Goal: Book appointment/travel/reservation

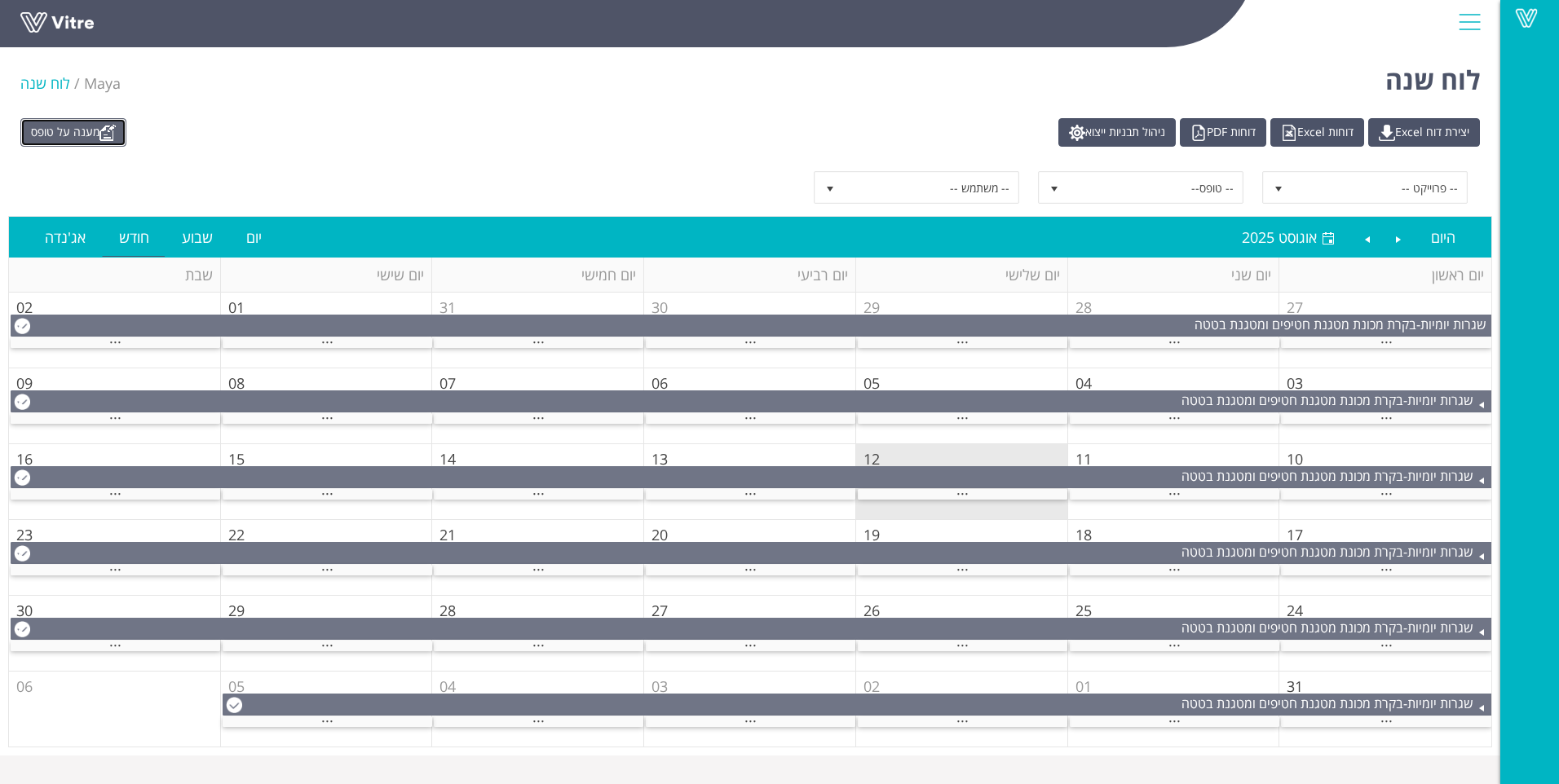
click at [61, 127] on link "מענה על טופס" at bounding box center [74, 132] width 106 height 28
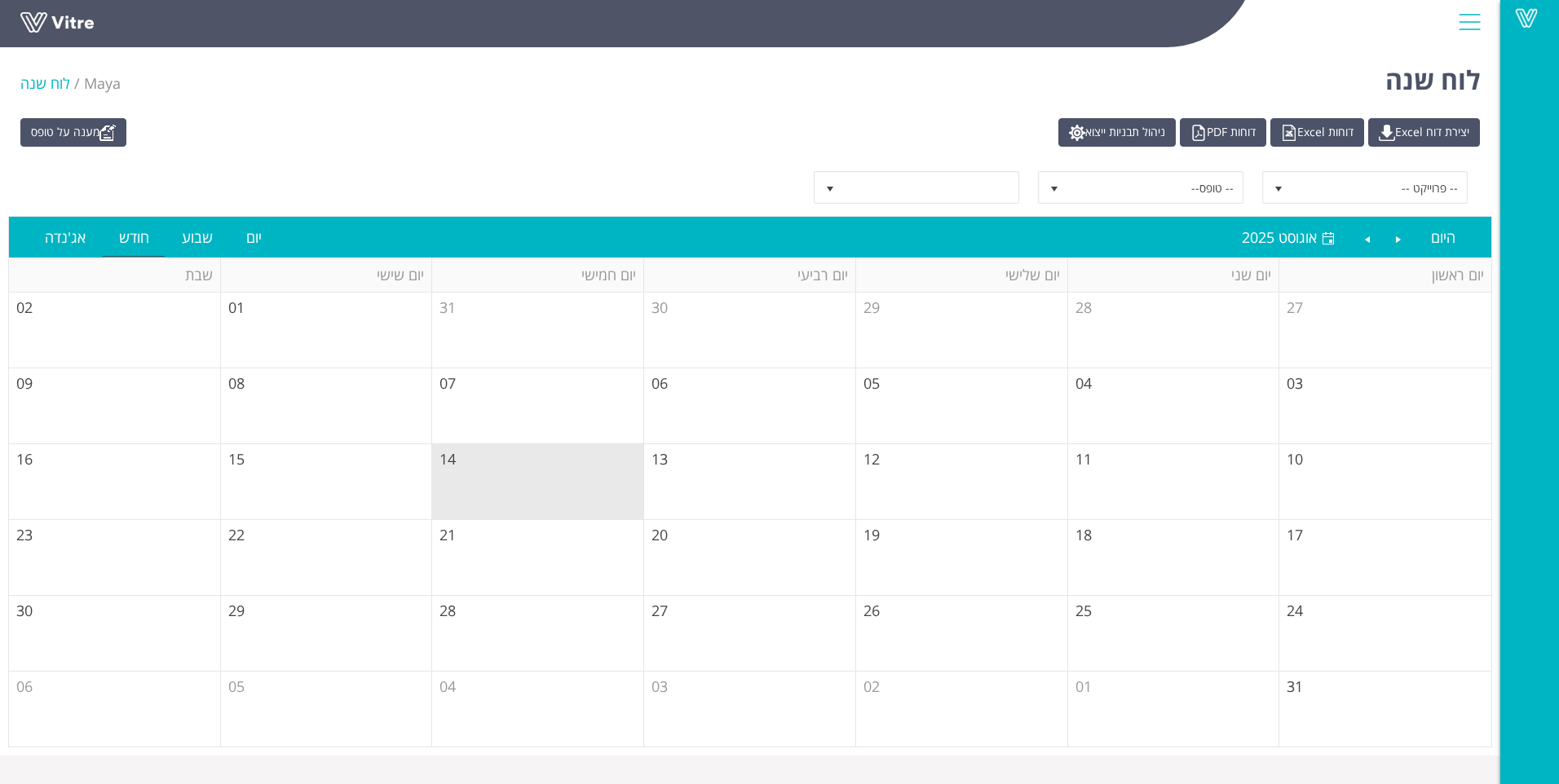
click at [543, 491] on td "14" at bounding box center [538, 482] width 212 height 76
click at [1546, 21] on link "Vitre" at bounding box center [1529, 19] width 59 height 38
